Goal: Book appointment/travel/reservation

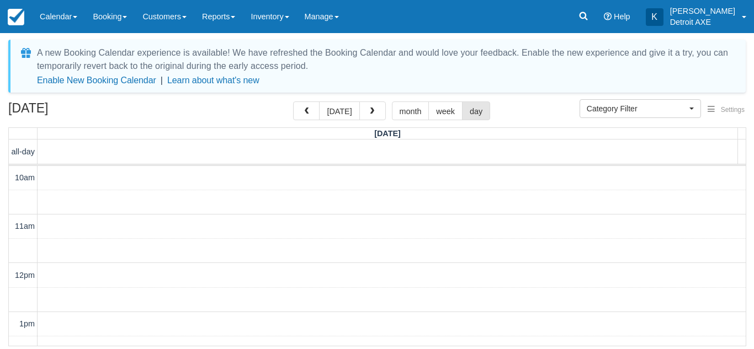
scroll to position [439, 0]
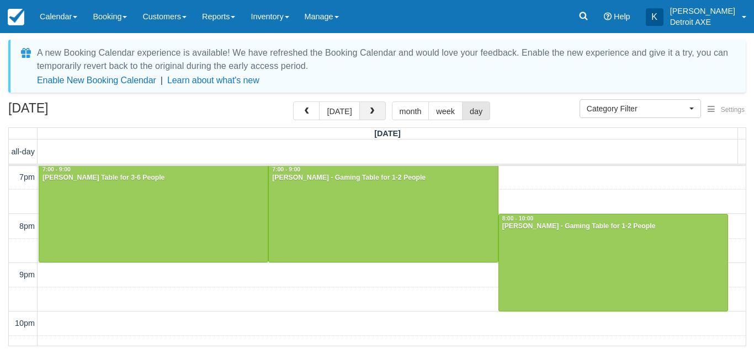
click at [371, 113] on span "button" at bounding box center [372, 112] width 8 height 8
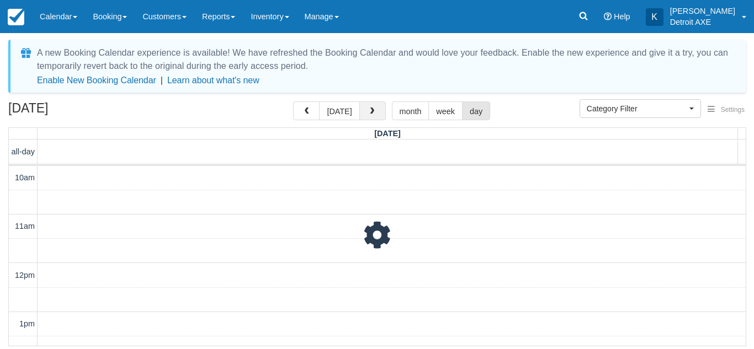
scroll to position [439, 0]
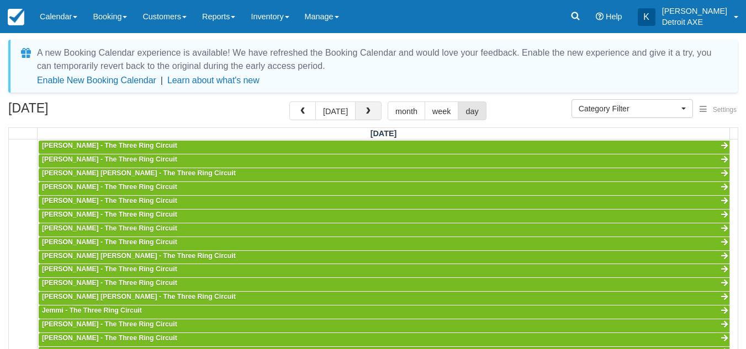
click at [371, 113] on button "button" at bounding box center [368, 111] width 26 height 19
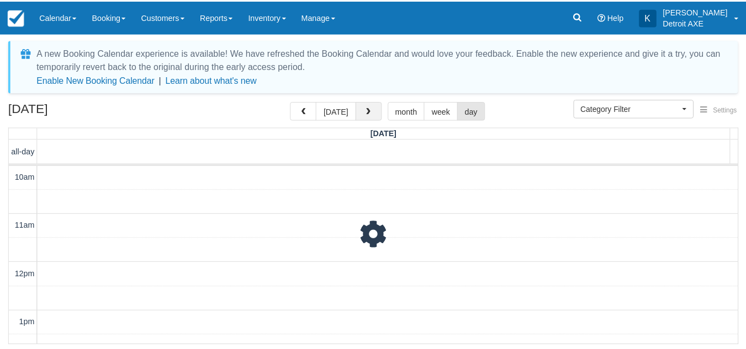
scroll to position [439, 0]
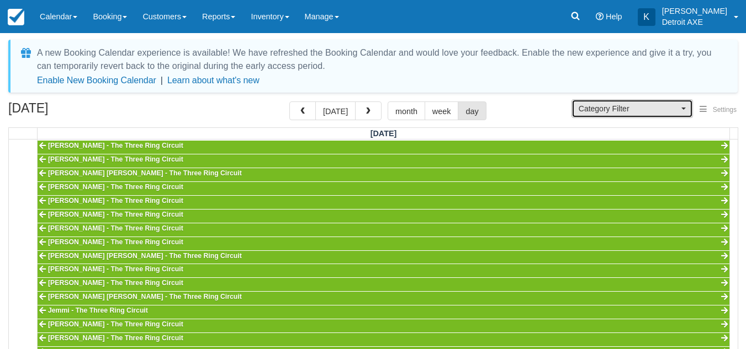
click at [616, 107] on span "Category Filter" at bounding box center [628, 108] width 100 height 11
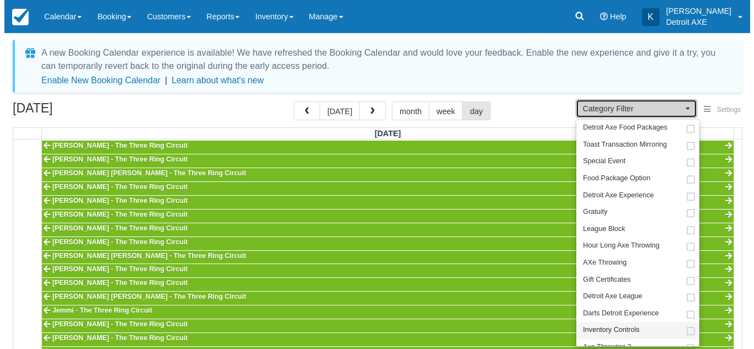
scroll to position [94, 0]
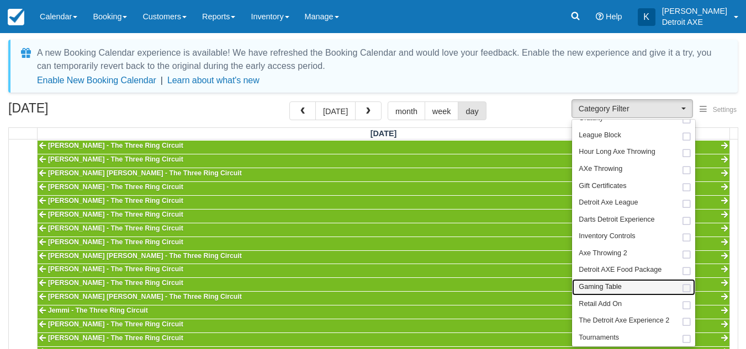
click at [621, 286] on span "Gaming Table" at bounding box center [599, 288] width 43 height 10
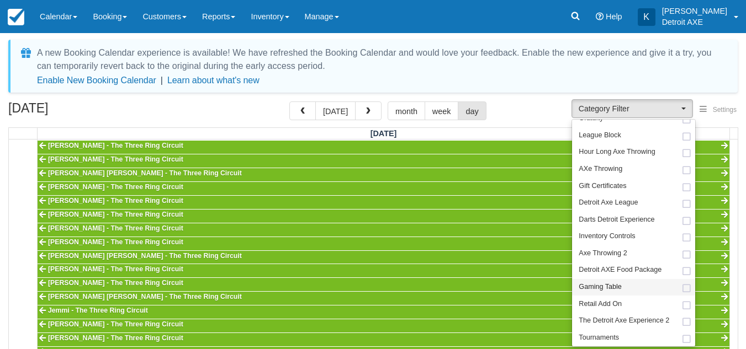
select select "6"
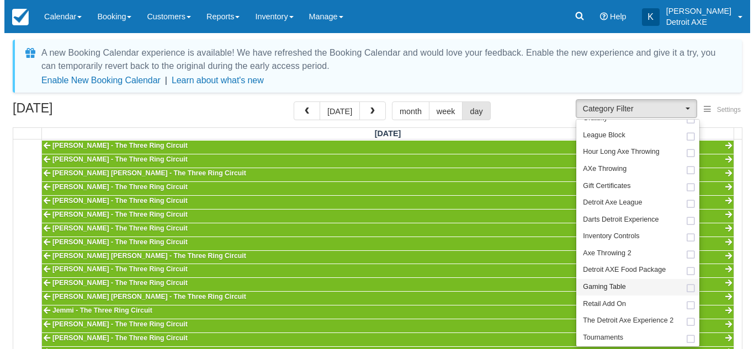
scroll to position [142, 0]
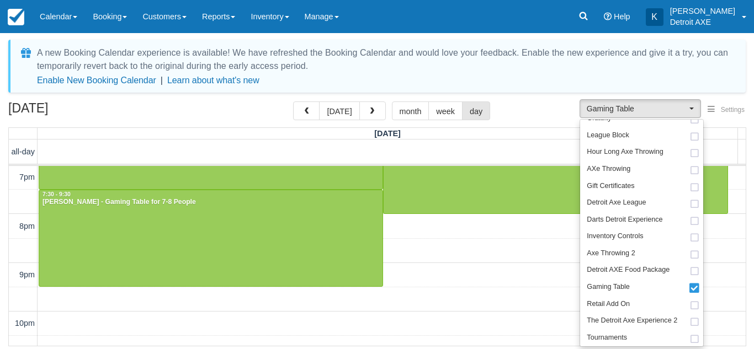
click at [544, 107] on div "October 11, 2025 today month week day" at bounding box center [376, 114] width 737 height 24
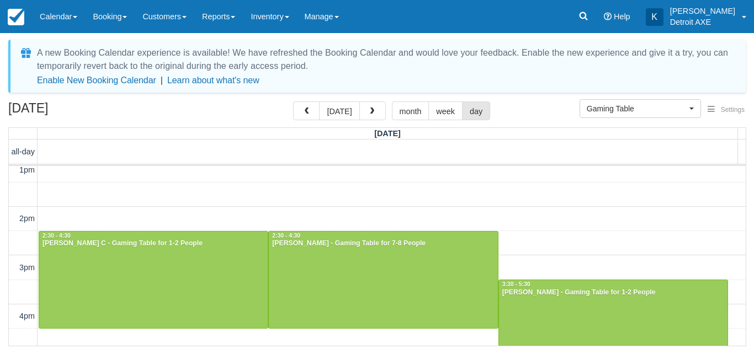
scroll to position [198, 0]
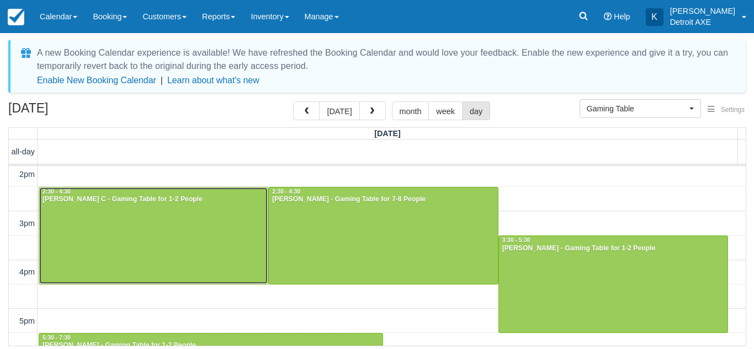
click at [182, 234] on div at bounding box center [153, 236] width 229 height 97
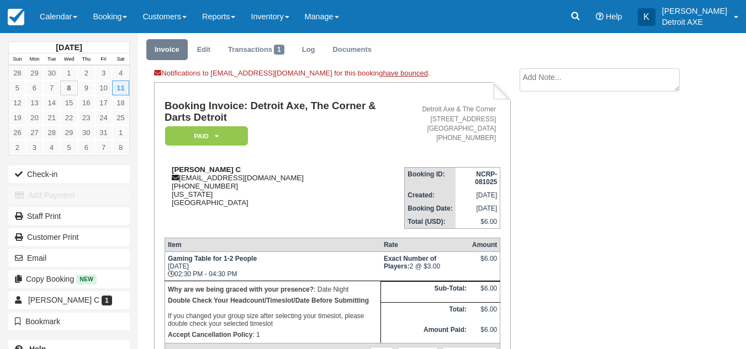
scroll to position [34, 0]
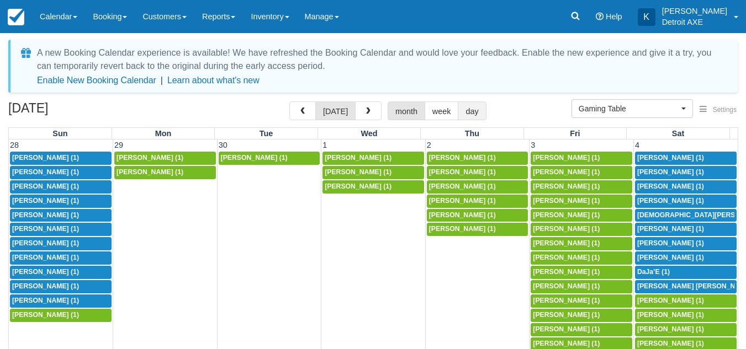
click at [467, 102] on button "day" at bounding box center [472, 111] width 28 height 19
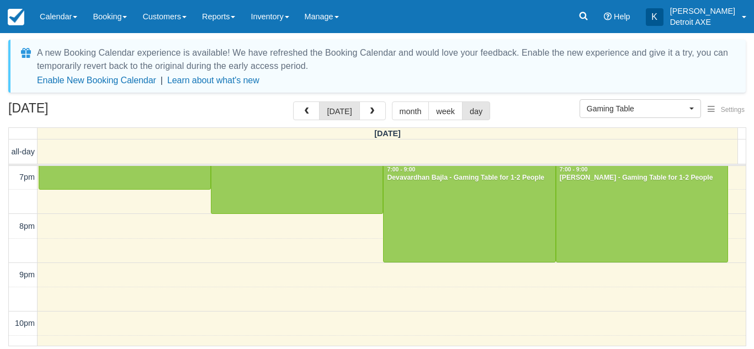
scroll to position [315, 0]
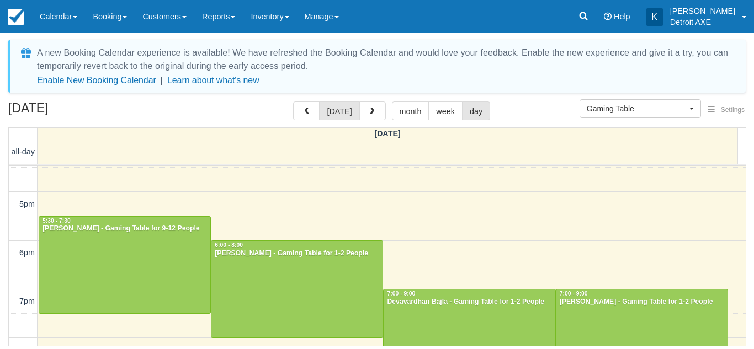
click at [509, 120] on div "[DATE] [DATE] month week day" at bounding box center [376, 114] width 737 height 24
